Goal: Task Accomplishment & Management: Use online tool/utility

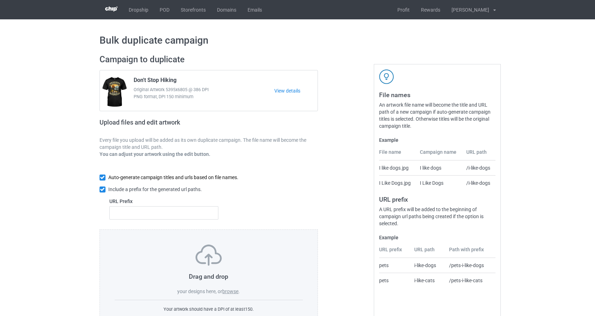
click at [102, 177] on input "checkbox" at bounding box center [103, 177] width 6 height 6
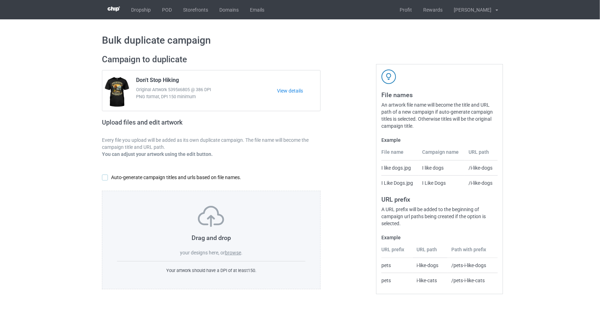
click at [103, 178] on input "checkbox" at bounding box center [105, 177] width 6 height 6
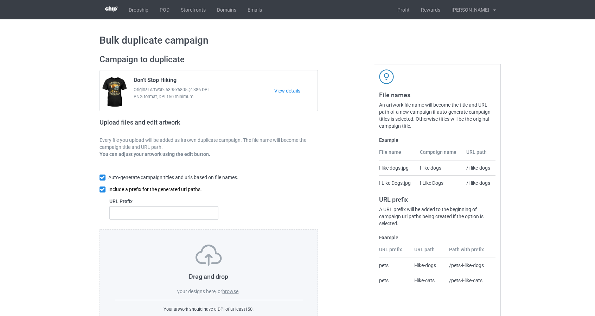
click at [100, 190] on input "checkbox" at bounding box center [103, 189] width 6 height 6
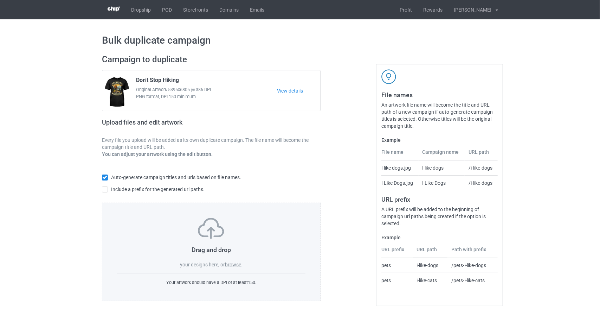
click at [236, 265] on label "browse" at bounding box center [233, 265] width 16 height 6
click at [0, 0] on input "browse" at bounding box center [0, 0] width 0 height 0
click at [236, 267] on div "Drag and drop your designs here, or browse ." at bounding box center [211, 243] width 188 height 50
click at [236, 264] on label "browse" at bounding box center [233, 265] width 16 height 6
click at [0, 0] on input "browse" at bounding box center [0, 0] width 0 height 0
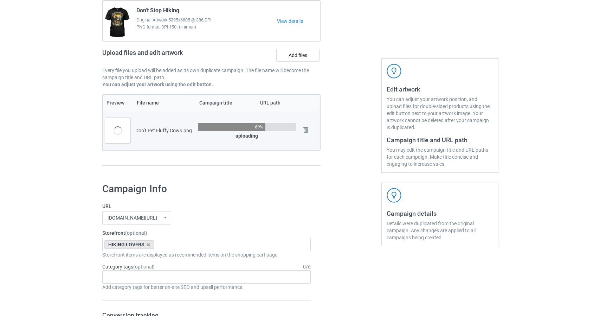
scroll to position [70, 0]
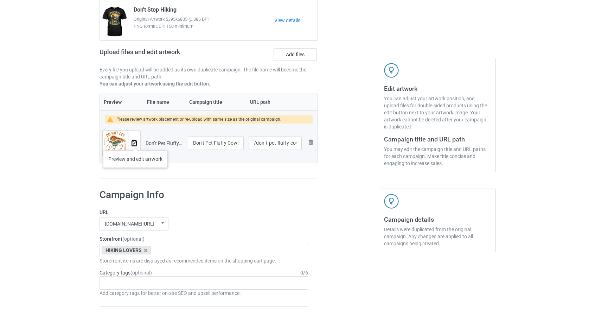
click at [135, 143] on img at bounding box center [134, 143] width 5 height 5
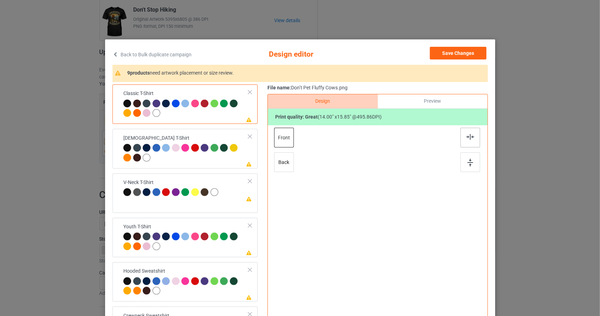
click at [467, 136] on img at bounding box center [471, 137] width 8 height 6
click at [471, 162] on div at bounding box center [471, 162] width 20 height 20
click at [143, 139] on div "[DEMOGRAPHIC_DATA] T-Shirt" at bounding box center [185, 148] width 125 height 26
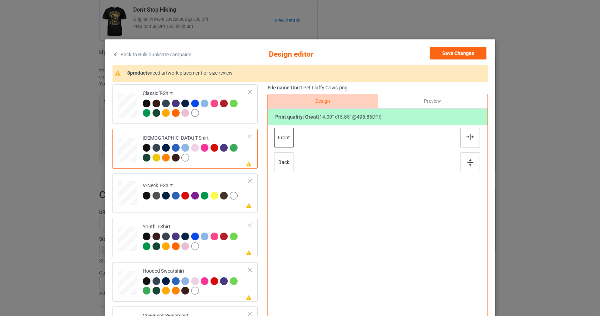
click at [475, 135] on div at bounding box center [471, 138] width 20 height 20
click at [468, 163] on img at bounding box center [471, 163] width 6 height 8
click at [200, 190] on div "V-Neck T-Shirt" at bounding box center [191, 190] width 97 height 17
click at [473, 134] on div at bounding box center [471, 138] width 20 height 20
click at [468, 160] on img at bounding box center [471, 163] width 6 height 8
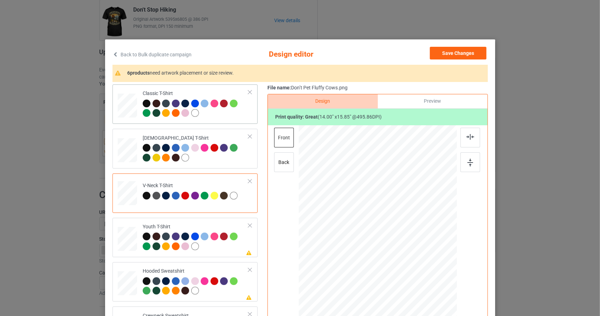
click at [123, 98] on div at bounding box center [127, 102] width 8 height 9
click at [468, 136] on img at bounding box center [471, 137] width 8 height 6
click at [468, 165] on img at bounding box center [471, 163] width 6 height 8
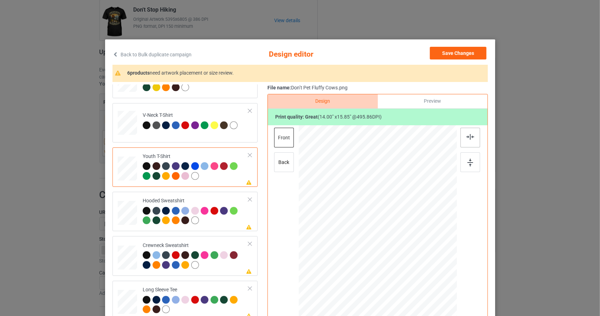
click at [467, 137] on img at bounding box center [471, 137] width 8 height 6
click at [468, 163] on img at bounding box center [471, 163] width 6 height 8
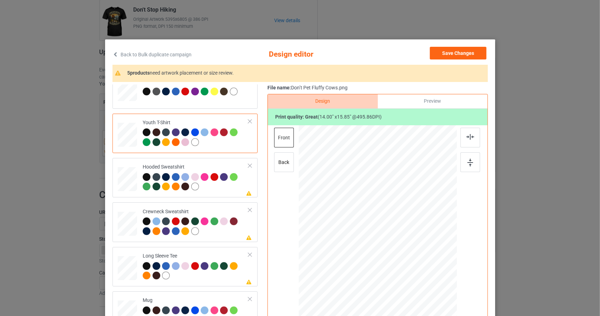
scroll to position [105, 0]
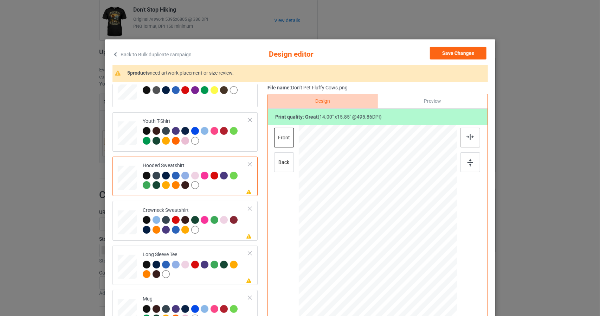
click at [468, 136] on img at bounding box center [471, 137] width 8 height 6
click at [471, 162] on div at bounding box center [471, 162] width 20 height 20
click at [467, 135] on img at bounding box center [471, 137] width 8 height 6
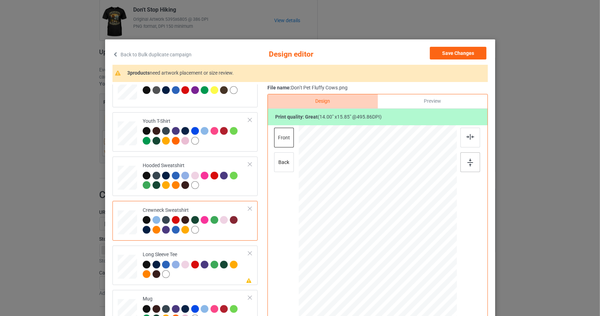
click at [468, 164] on img at bounding box center [471, 163] width 6 height 8
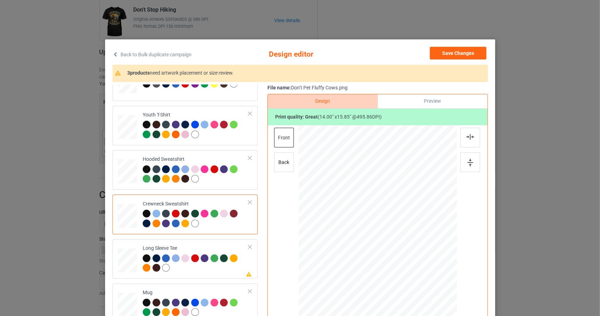
scroll to position [120, 0]
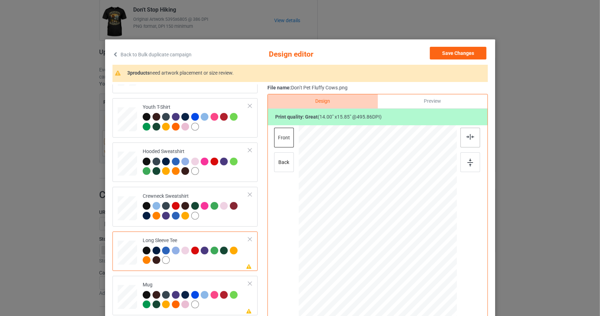
click at [471, 135] on img at bounding box center [471, 137] width 8 height 6
click at [468, 160] on img at bounding box center [471, 163] width 6 height 8
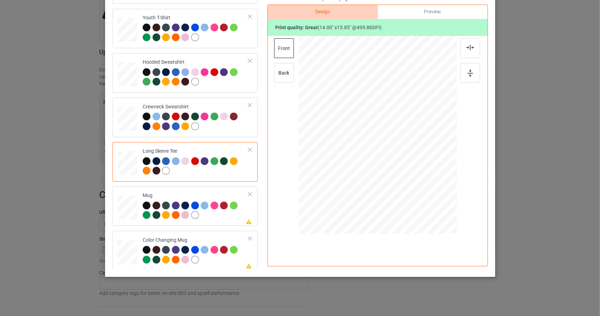
scroll to position [90, 0]
click at [128, 206] on div at bounding box center [127, 207] width 19 height 8
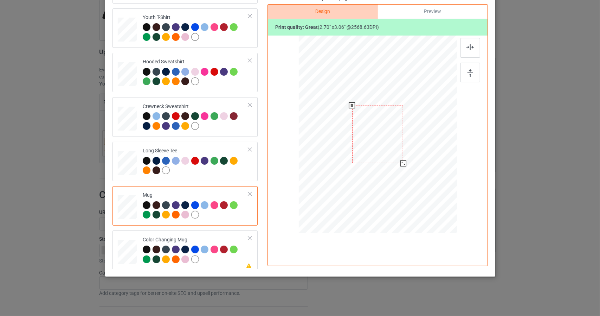
drag, startPoint x: 423, startPoint y: 189, endPoint x: 411, endPoint y: 123, distance: 66.5
click at [412, 121] on div at bounding box center [378, 134] width 158 height 66
click at [402, 160] on div at bounding box center [402, 162] width 6 height 6
drag, startPoint x: 463, startPoint y: 45, endPoint x: 466, endPoint y: 52, distance: 8.1
click at [463, 45] on div at bounding box center [471, 48] width 20 height 20
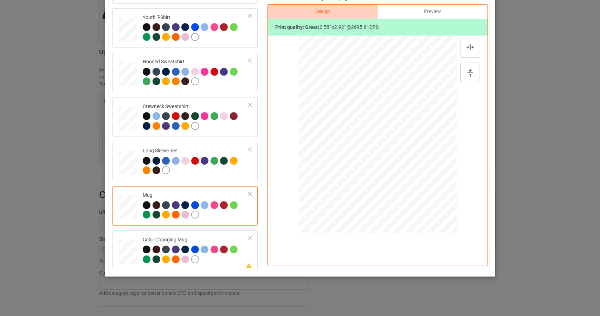
click at [468, 72] on img at bounding box center [471, 73] width 6 height 8
click at [470, 45] on img at bounding box center [471, 47] width 8 height 6
click at [468, 74] on img at bounding box center [471, 73] width 6 height 8
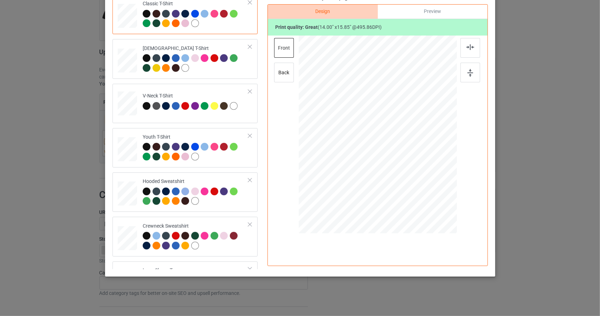
scroll to position [0, 0]
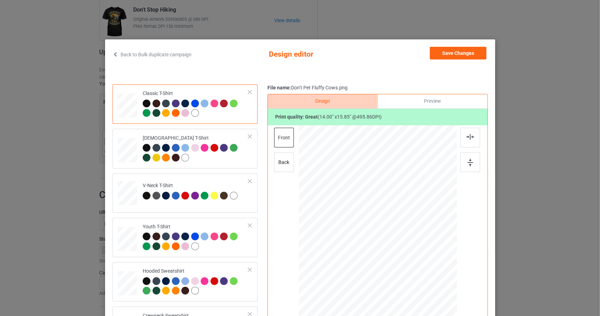
click at [191, 112] on div at bounding box center [195, 113] width 8 height 8
click at [467, 135] on img at bounding box center [471, 137] width 8 height 6
click at [468, 161] on img at bounding box center [471, 163] width 6 height 8
click at [233, 105] on div at bounding box center [234, 104] width 8 height 8
click at [463, 137] on div at bounding box center [471, 138] width 20 height 20
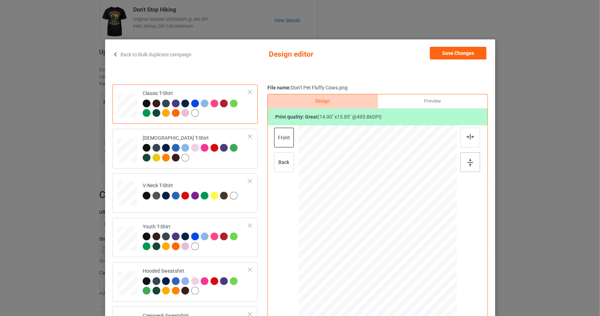
click at [466, 167] on div at bounding box center [471, 162] width 20 height 20
click at [123, 100] on div at bounding box center [127, 102] width 8 height 9
click at [212, 104] on div at bounding box center [214, 104] width 8 height 8
click at [124, 151] on div at bounding box center [127, 147] width 7 height 8
click at [145, 103] on div at bounding box center [147, 104] width 8 height 8
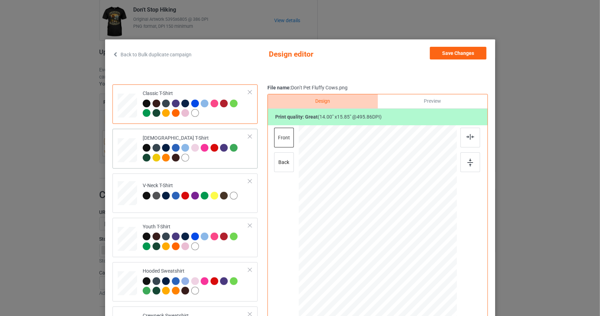
click at [125, 150] on div at bounding box center [127, 147] width 7 height 8
click at [123, 104] on div at bounding box center [127, 102] width 8 height 9
click at [445, 54] on button "Save Changes" at bounding box center [458, 53] width 57 height 13
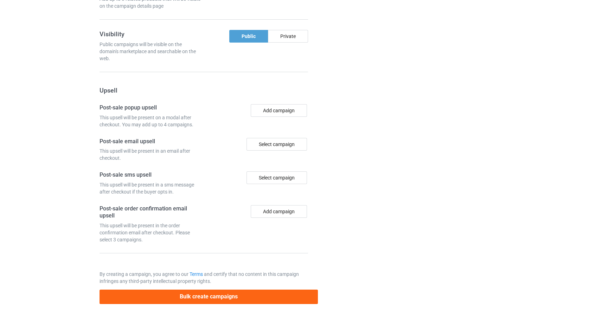
scroll to position [584, 0]
click at [202, 291] on button "Bulk create campaigns" at bounding box center [209, 296] width 219 height 14
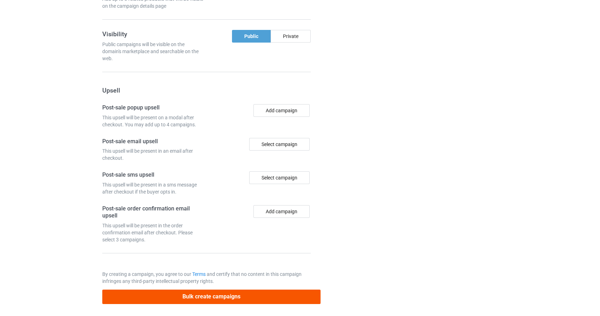
scroll to position [0, 0]
